Goal: Task Accomplishment & Management: Manage account settings

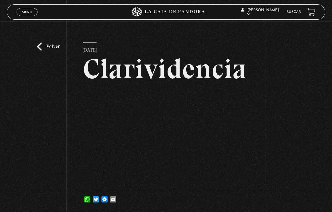
click at [296, 14] on link "Buscar" at bounding box center [293, 12] width 14 height 4
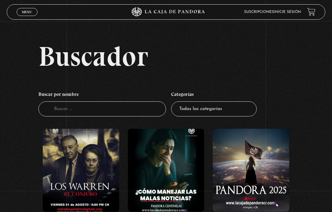
scroll to position [11, 0]
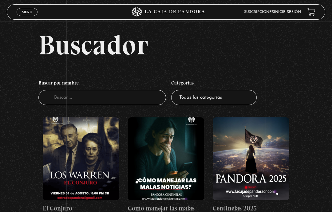
click at [35, 12] on link "Menu Cerrar" at bounding box center [27, 12] width 21 height 8
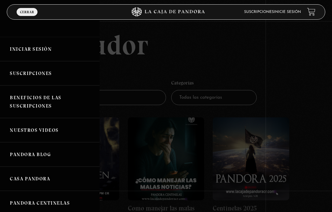
scroll to position [0, 0]
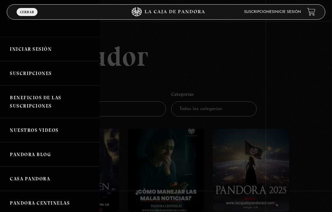
click at [40, 46] on link "Iniciar Sesión" at bounding box center [49, 49] width 99 height 24
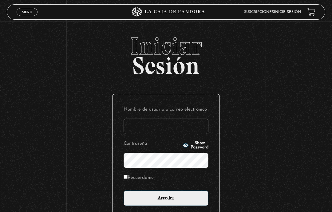
type input "quetzal0203@gmail.com"
click at [188, 205] on input "Acceder" at bounding box center [165, 197] width 85 height 15
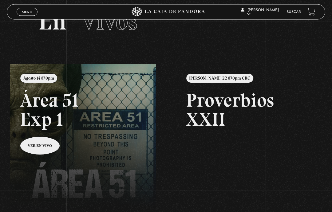
scroll to position [28, 0]
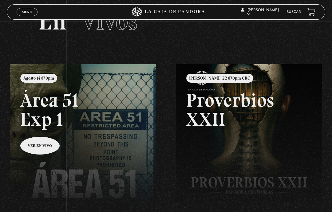
click at [94, 158] on link at bounding box center [176, 170] width 332 height 212
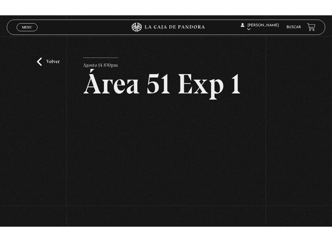
scroll to position [6, 0]
